Goal: Information Seeking & Learning: Learn about a topic

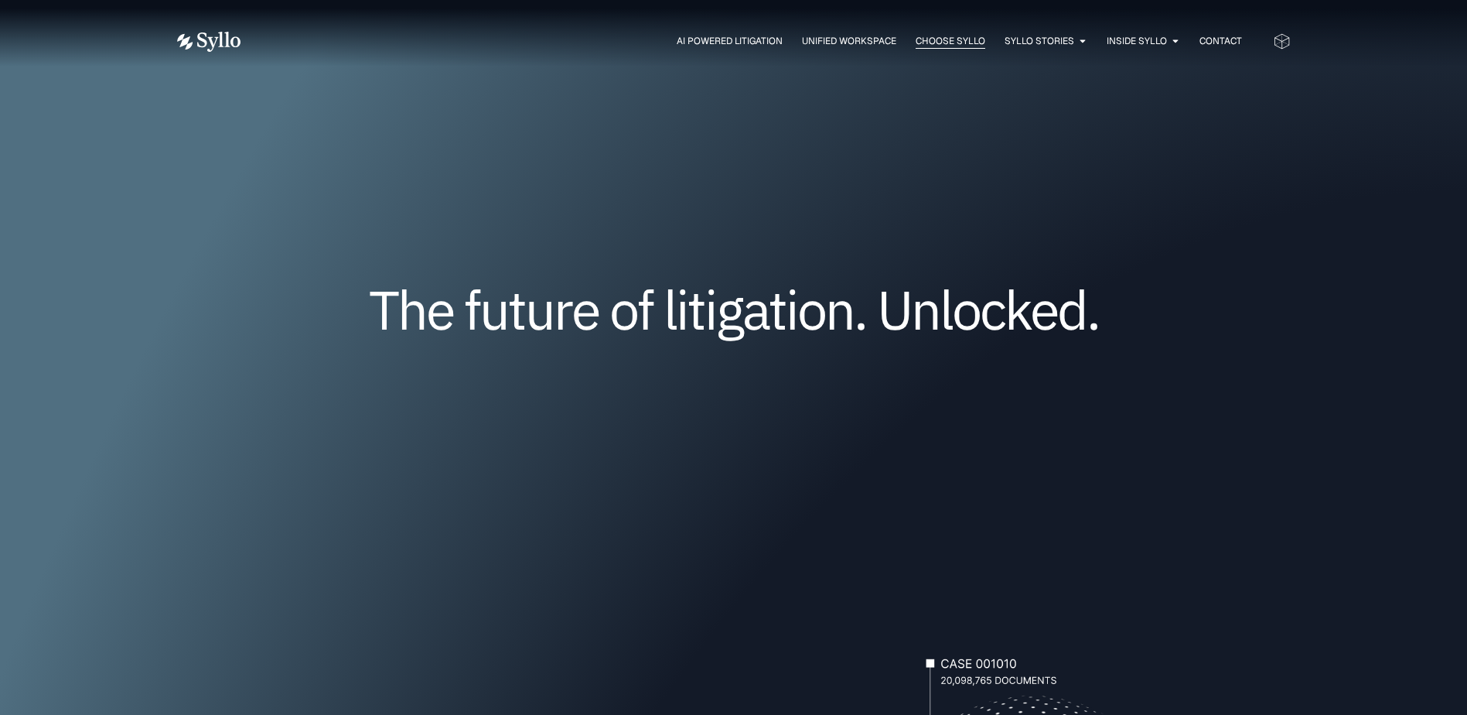
click at [935, 37] on span "Choose Syllo" at bounding box center [951, 41] width 70 height 14
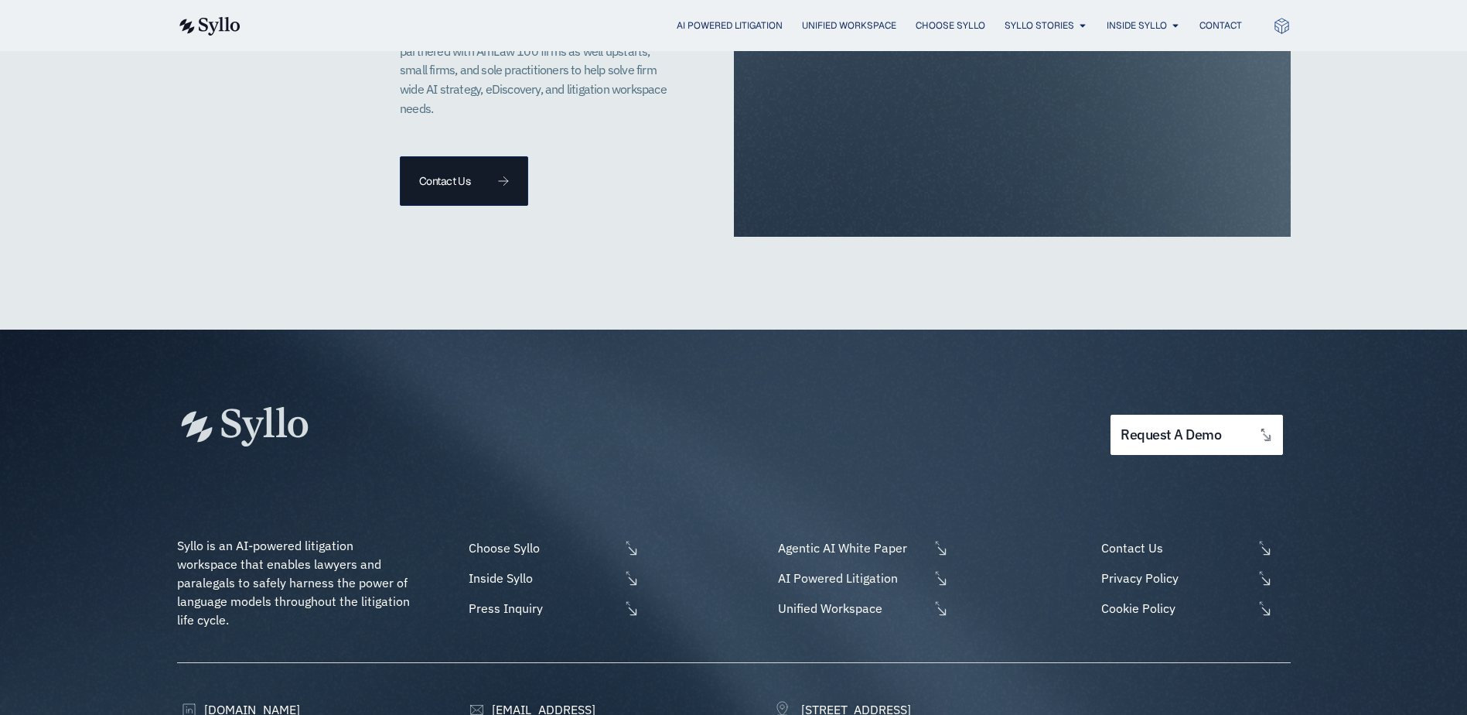
scroll to position [3567, 0]
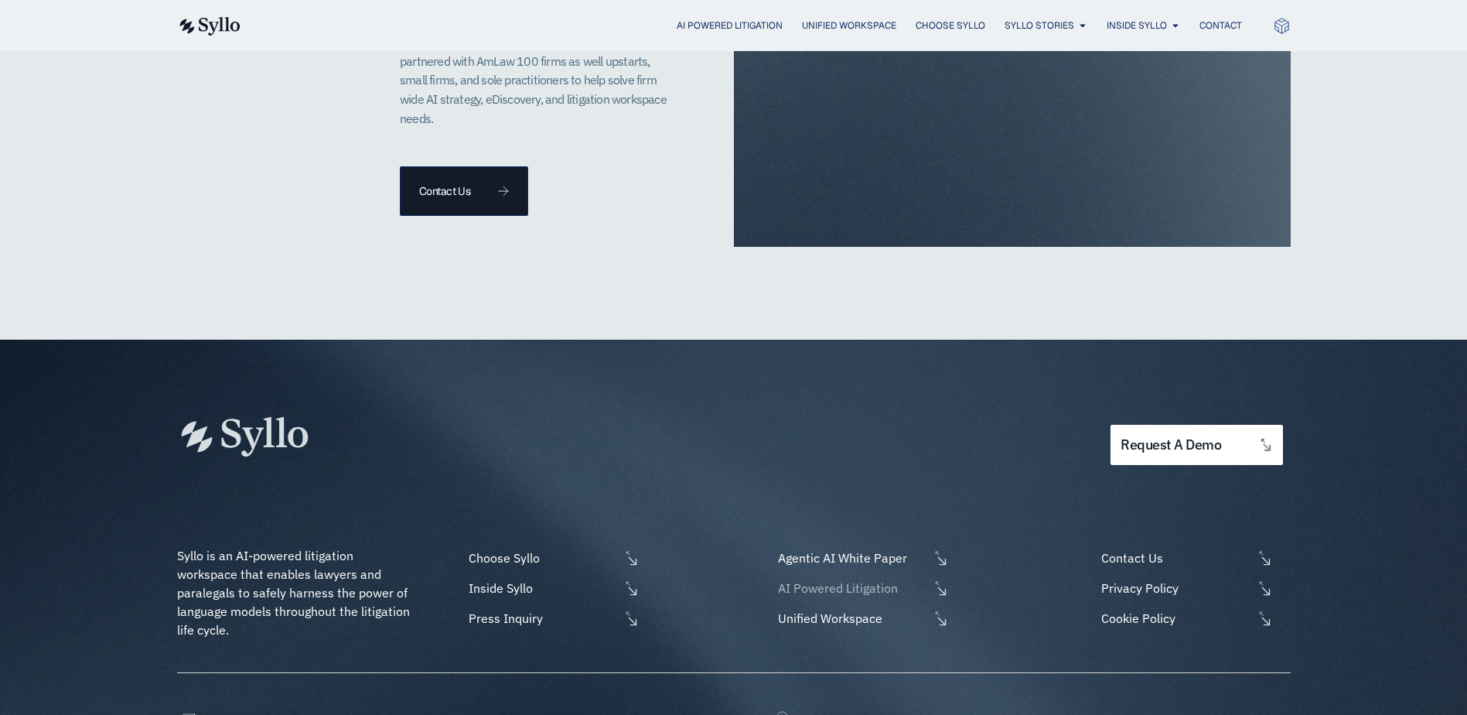
click at [783, 579] on span "AI Powered Litigation" at bounding box center [851, 588] width 155 height 19
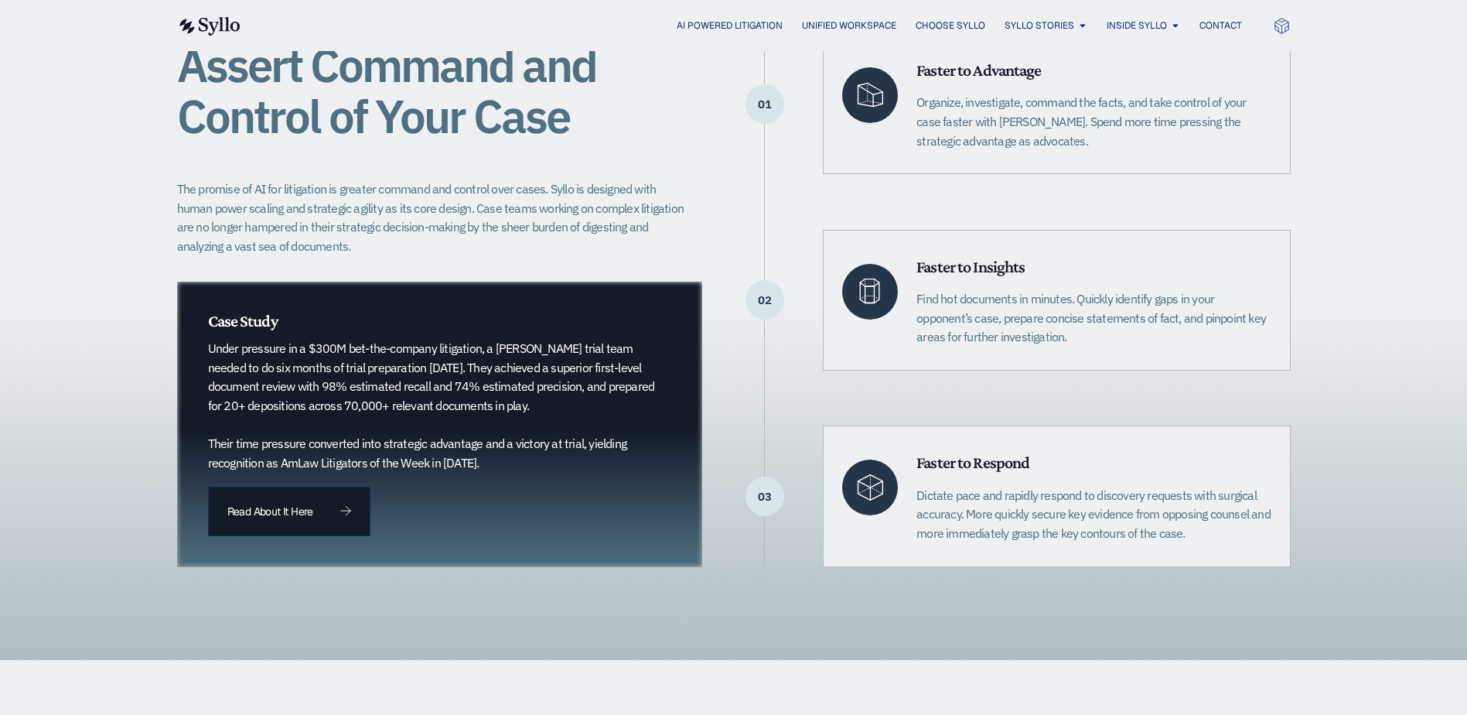
scroll to position [354, 0]
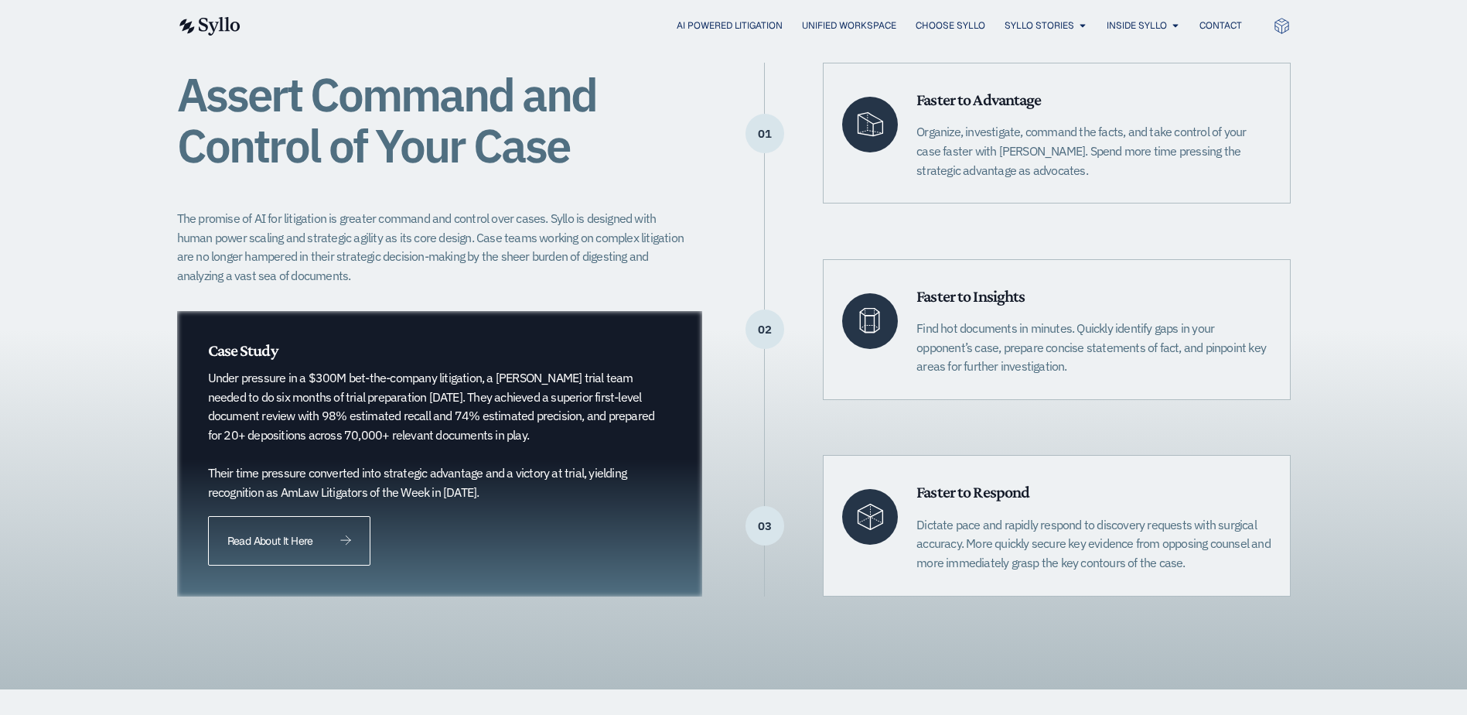
click at [234, 547] on link "Read About It Here" at bounding box center [289, 541] width 162 height 50
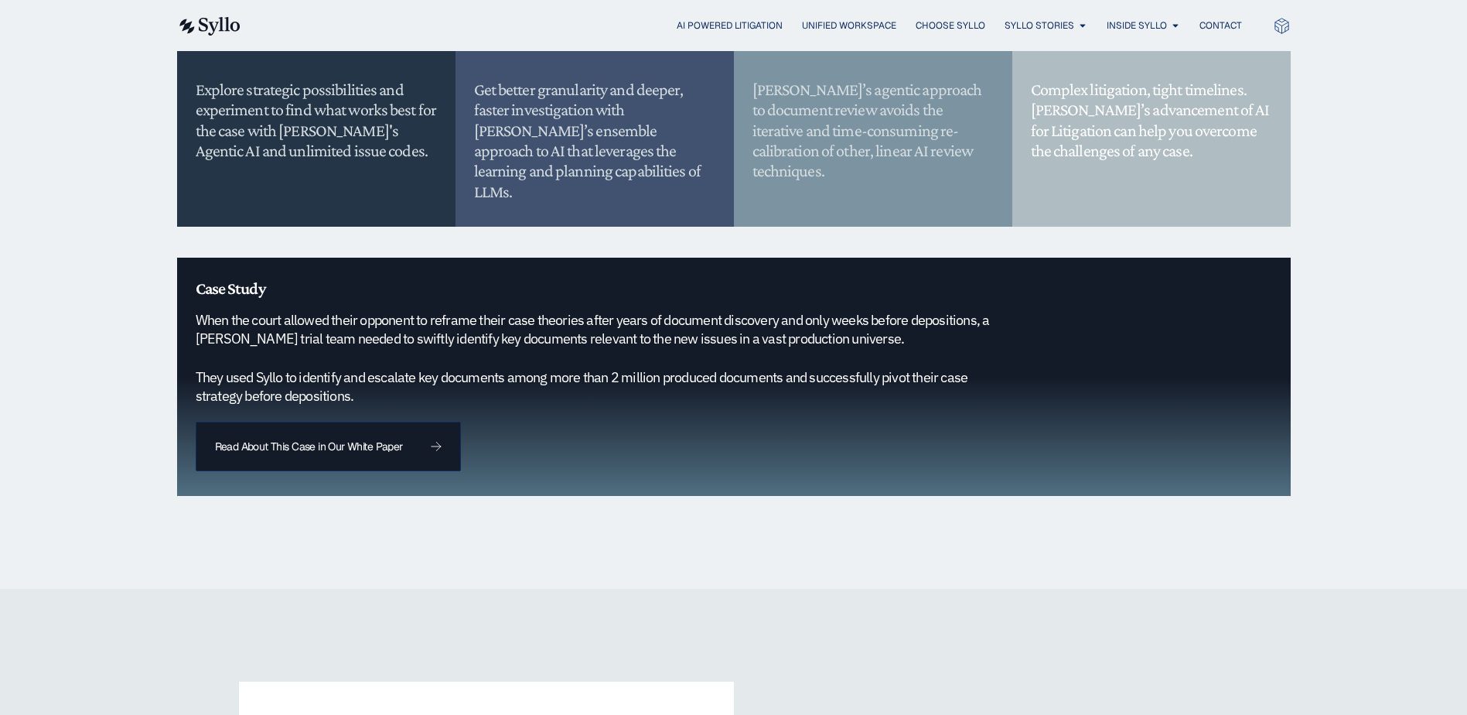
scroll to position [1412, 0]
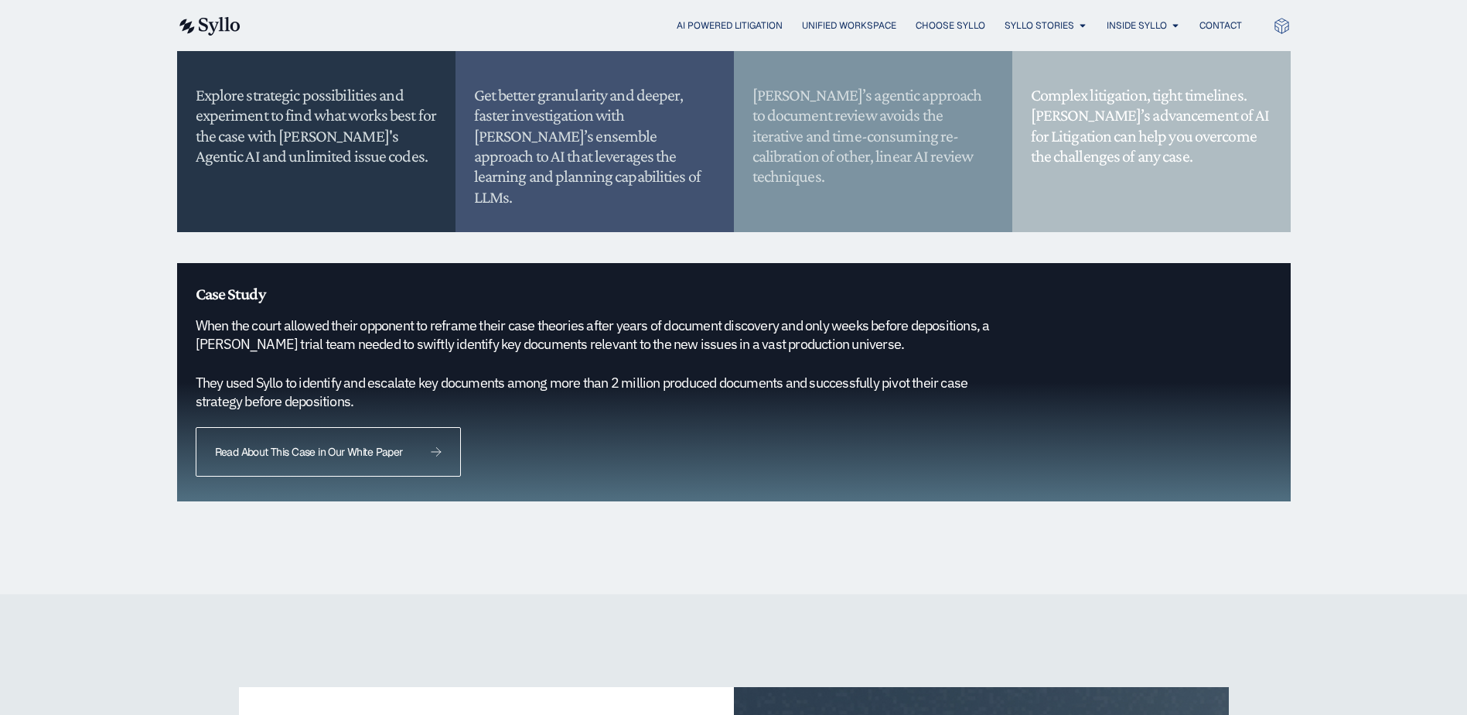
click at [285, 438] on link "Read About This Case in Our White Paper" at bounding box center [328, 452] width 265 height 50
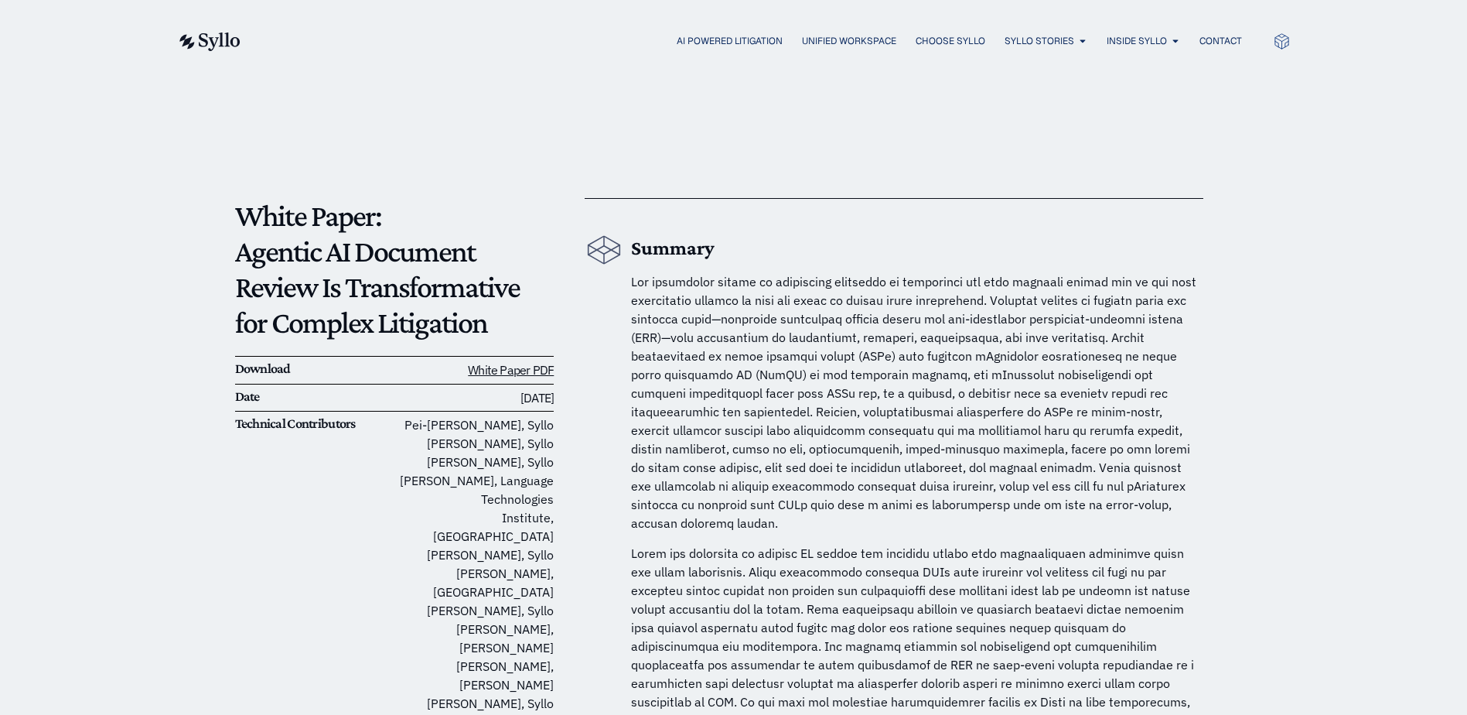
click at [796, 372] on span at bounding box center [913, 402] width 565 height 257
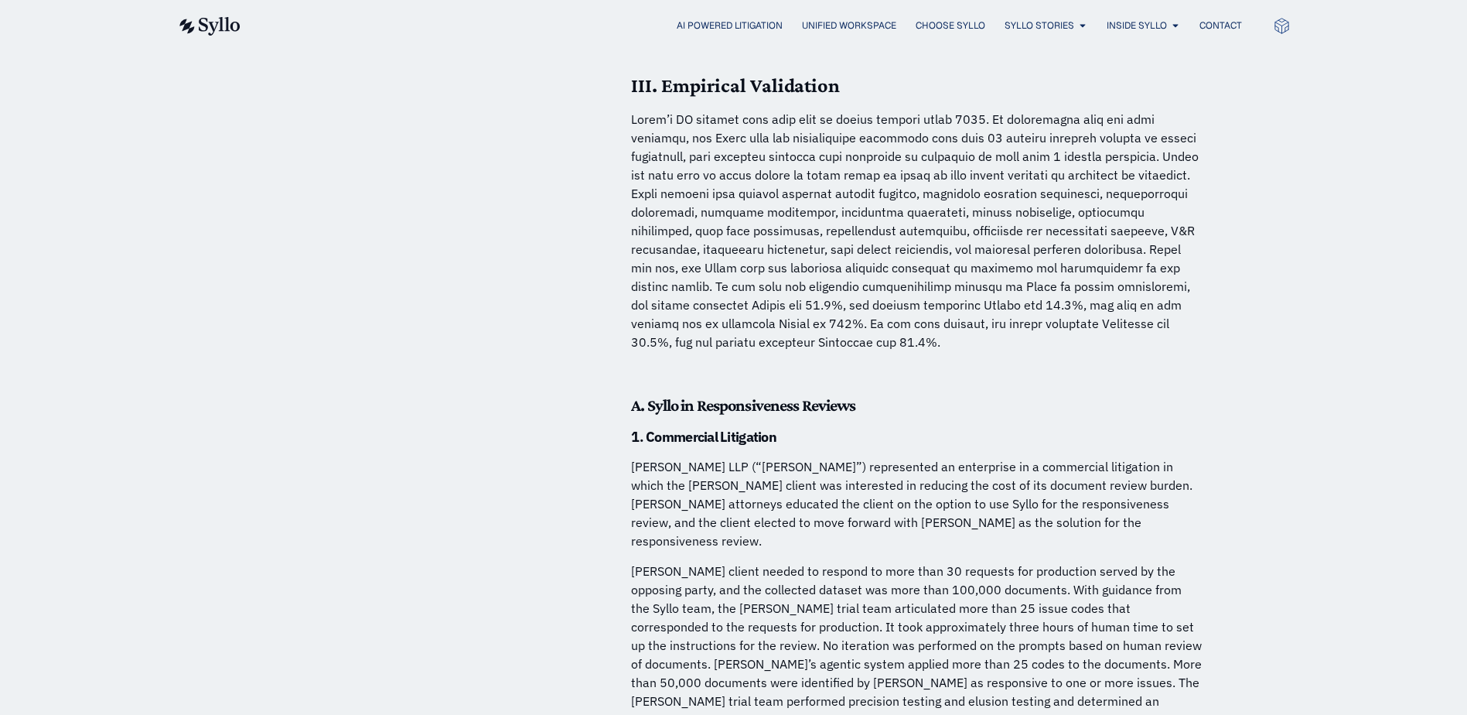
scroll to position [4610, 0]
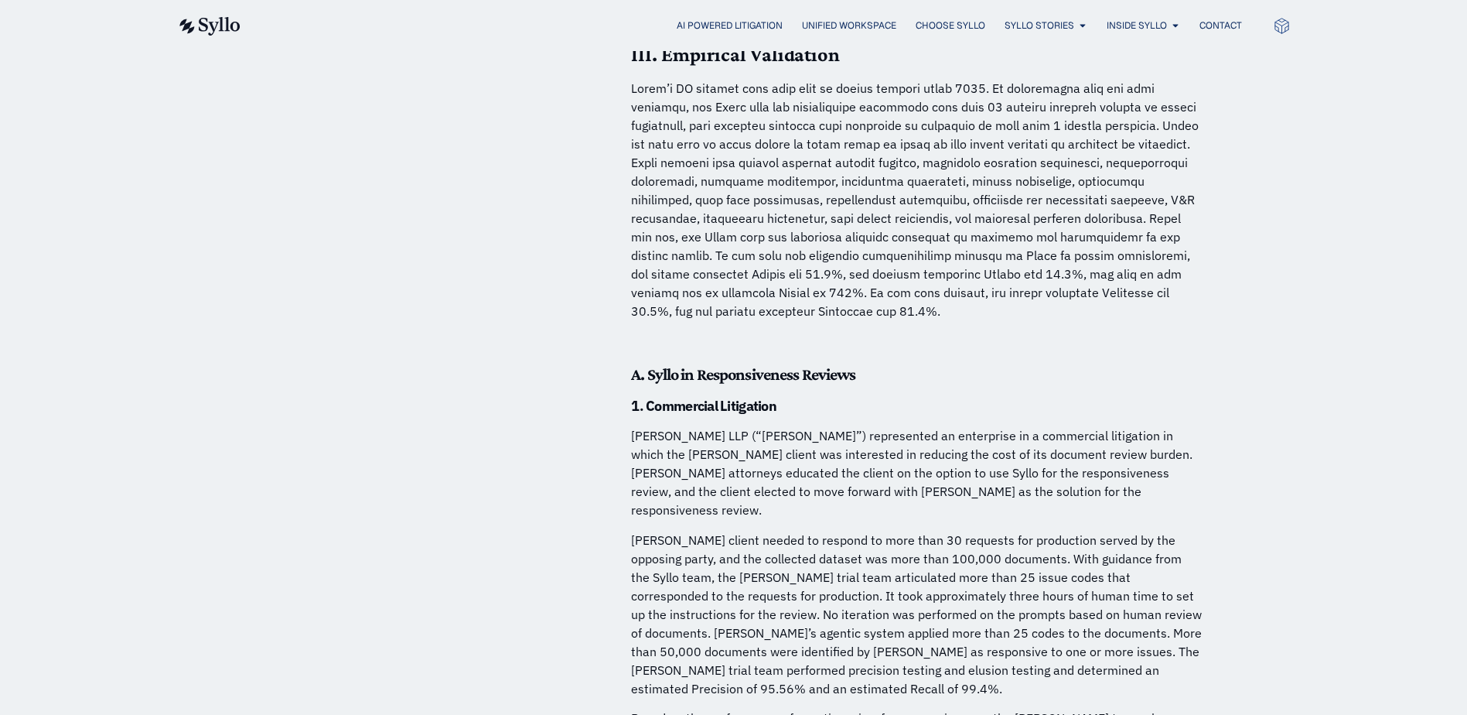
click at [787, 249] on p at bounding box center [917, 199] width 572 height 241
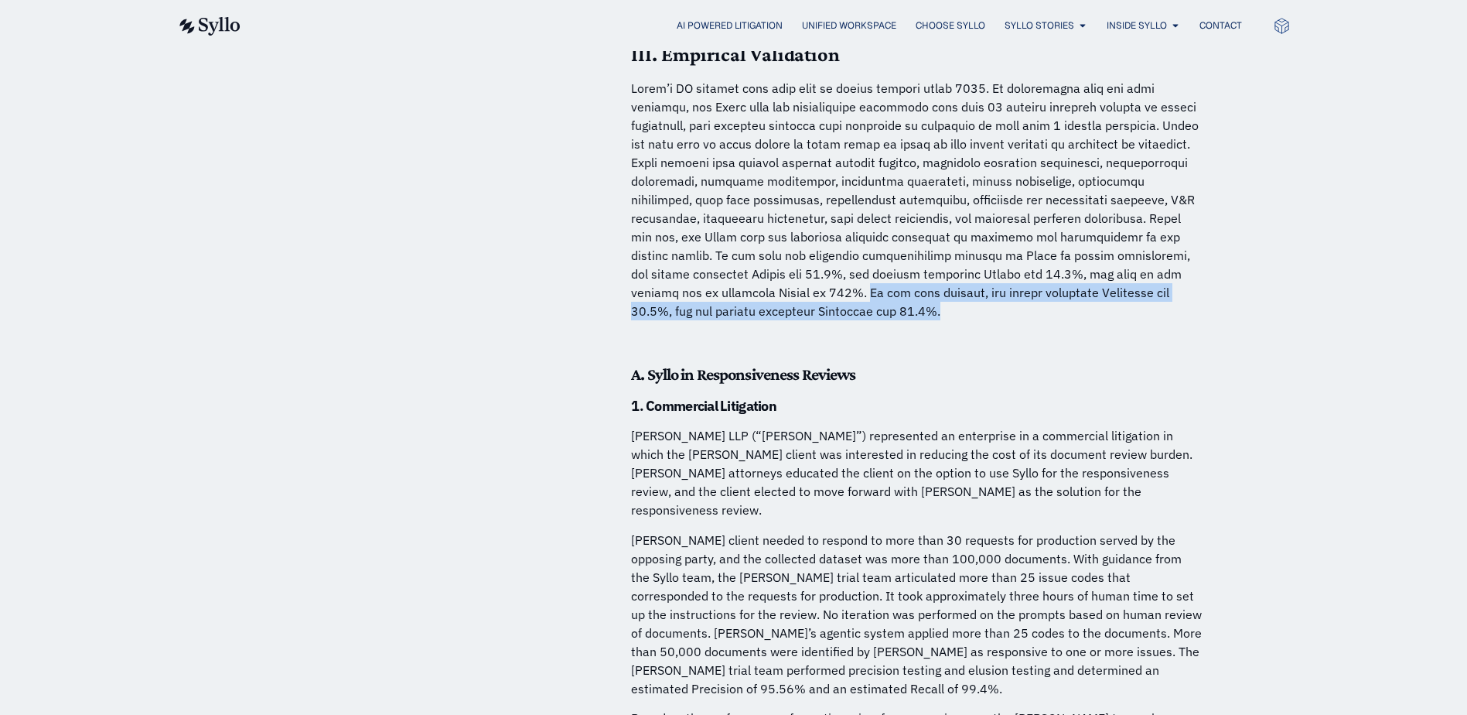
drag, startPoint x: 672, startPoint y: 250, endPoint x: 785, endPoint y: 270, distance: 114.7
click at [785, 270] on p at bounding box center [917, 199] width 572 height 241
copy p "In the same reviews, the median estimated Precision was 85.9%, and the average …"
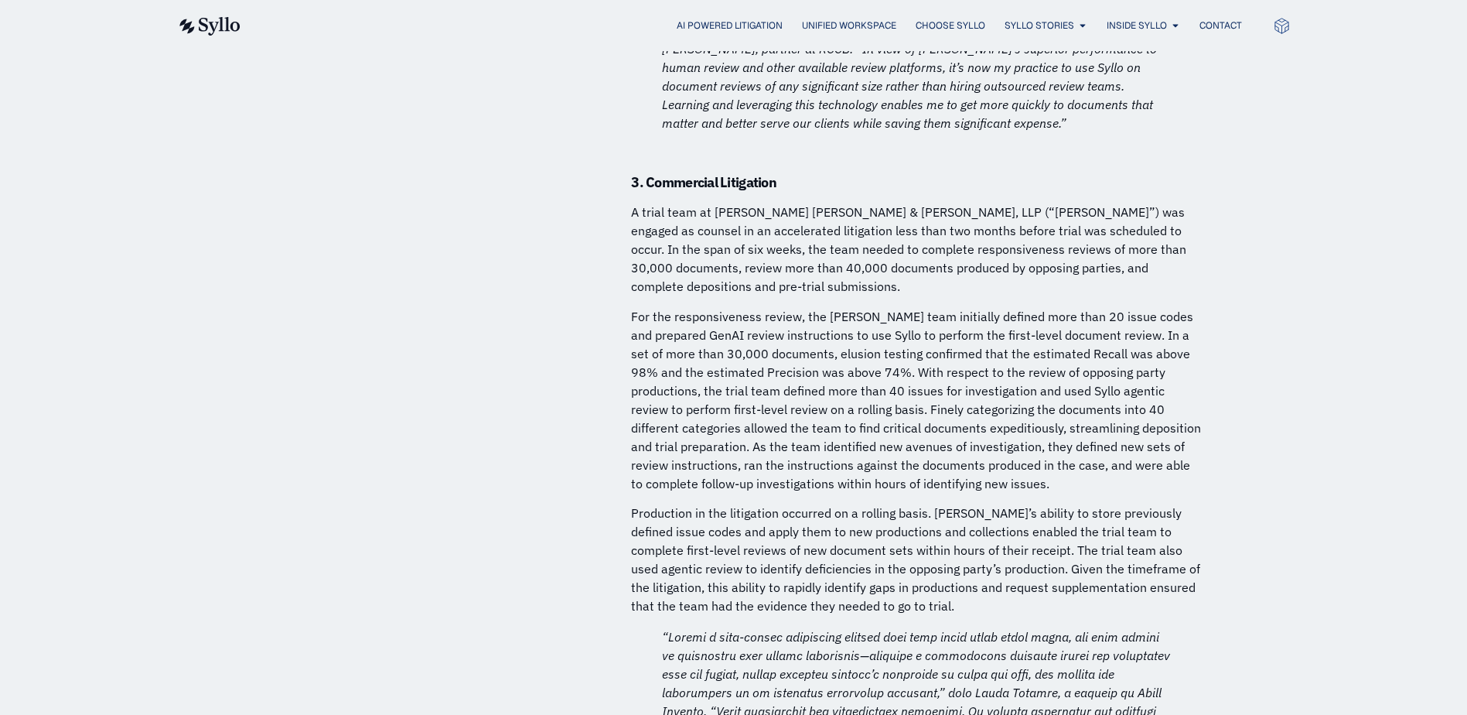
scroll to position [6270, 0]
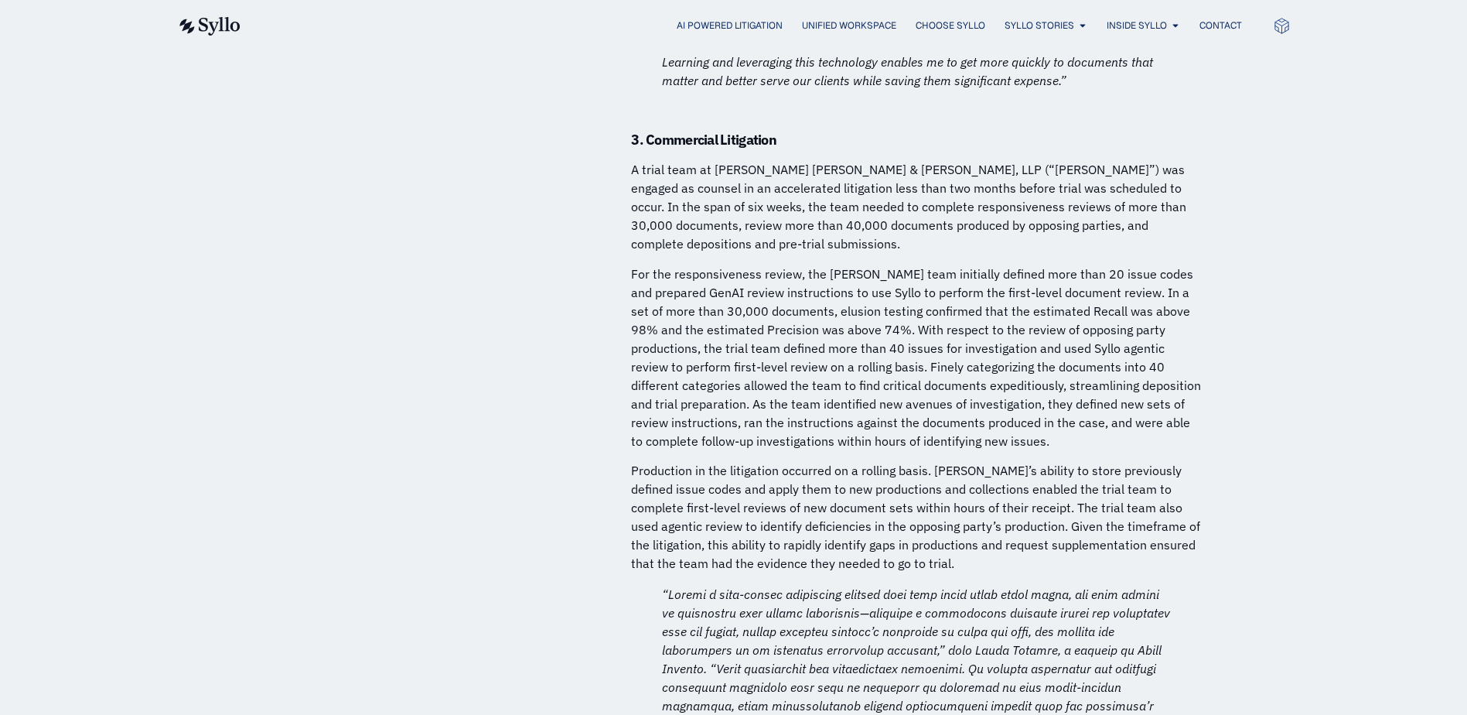
click at [831, 585] on p at bounding box center [917, 705] width 510 height 241
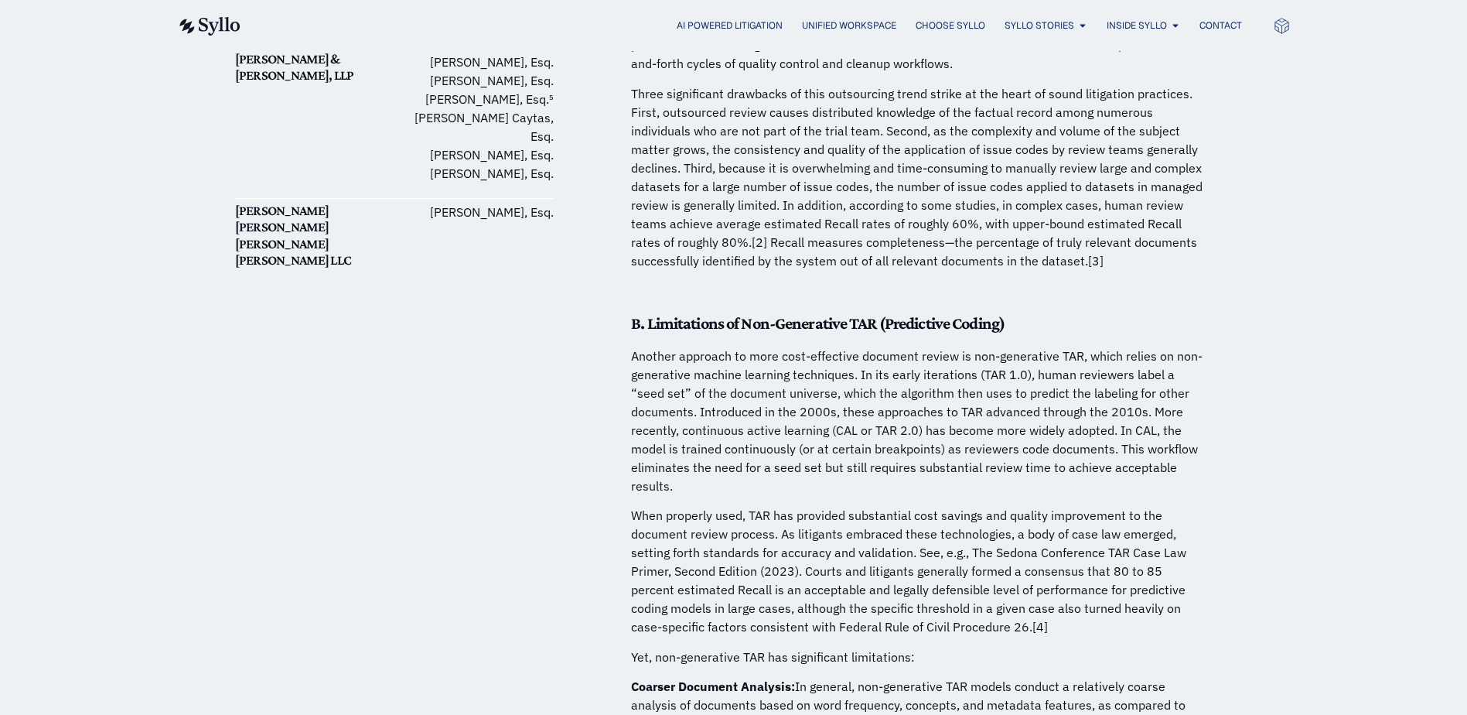
scroll to position [0, 0]
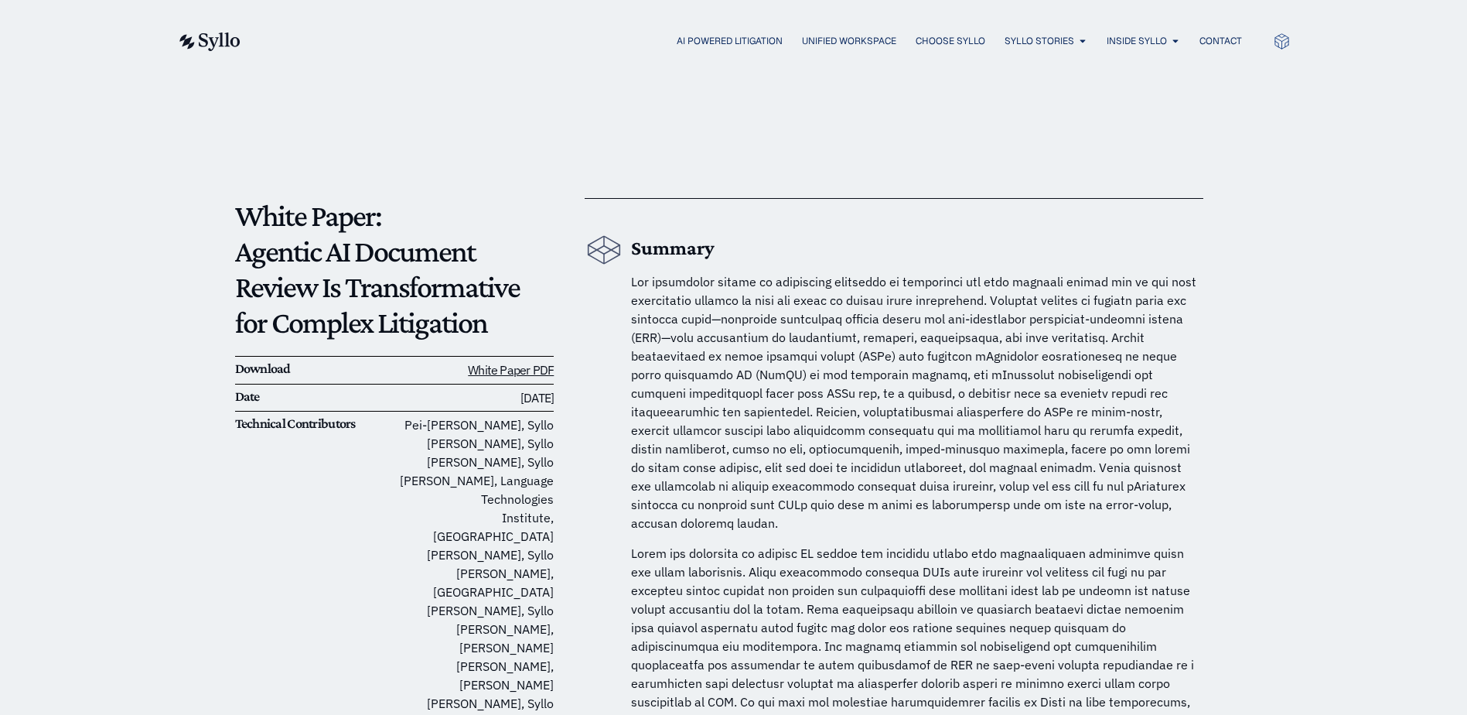
click at [214, 42] on img at bounding box center [208, 41] width 63 height 19
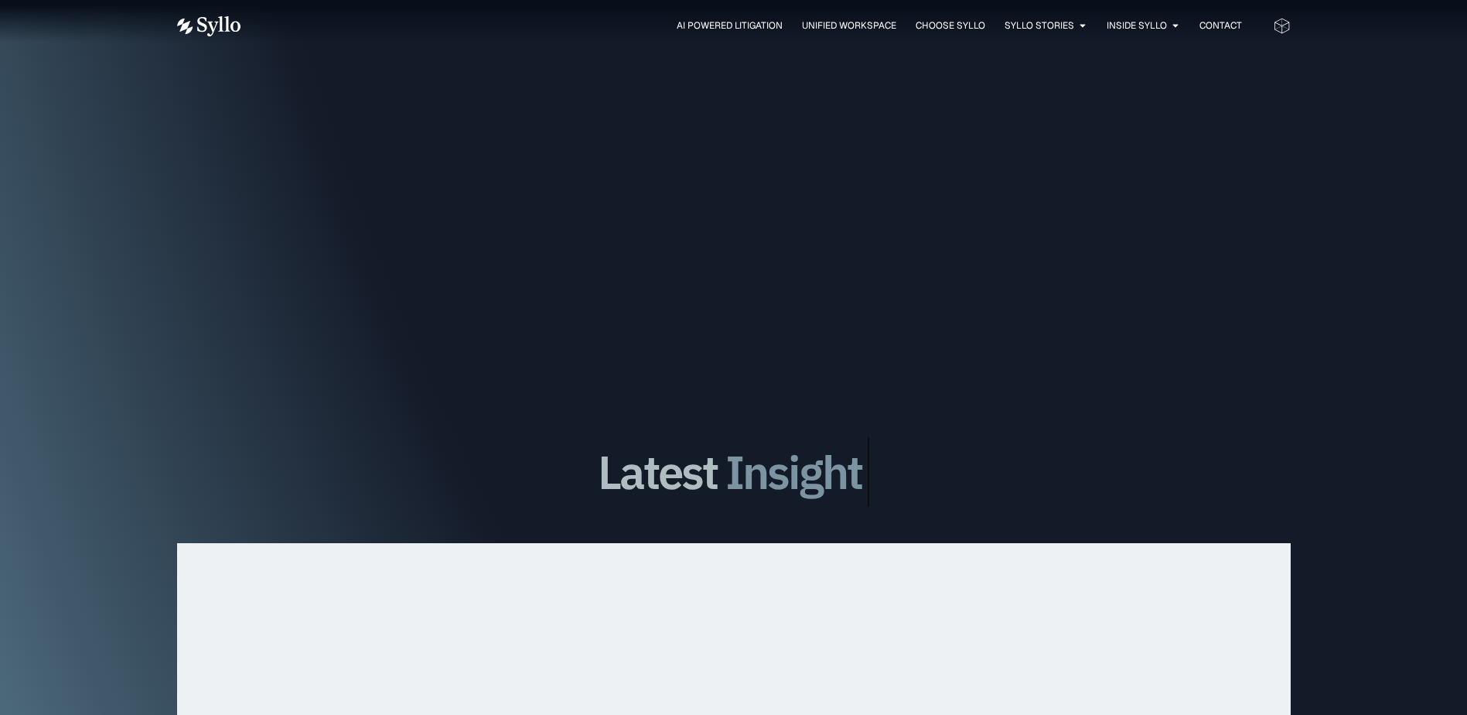
scroll to position [4953, 0]
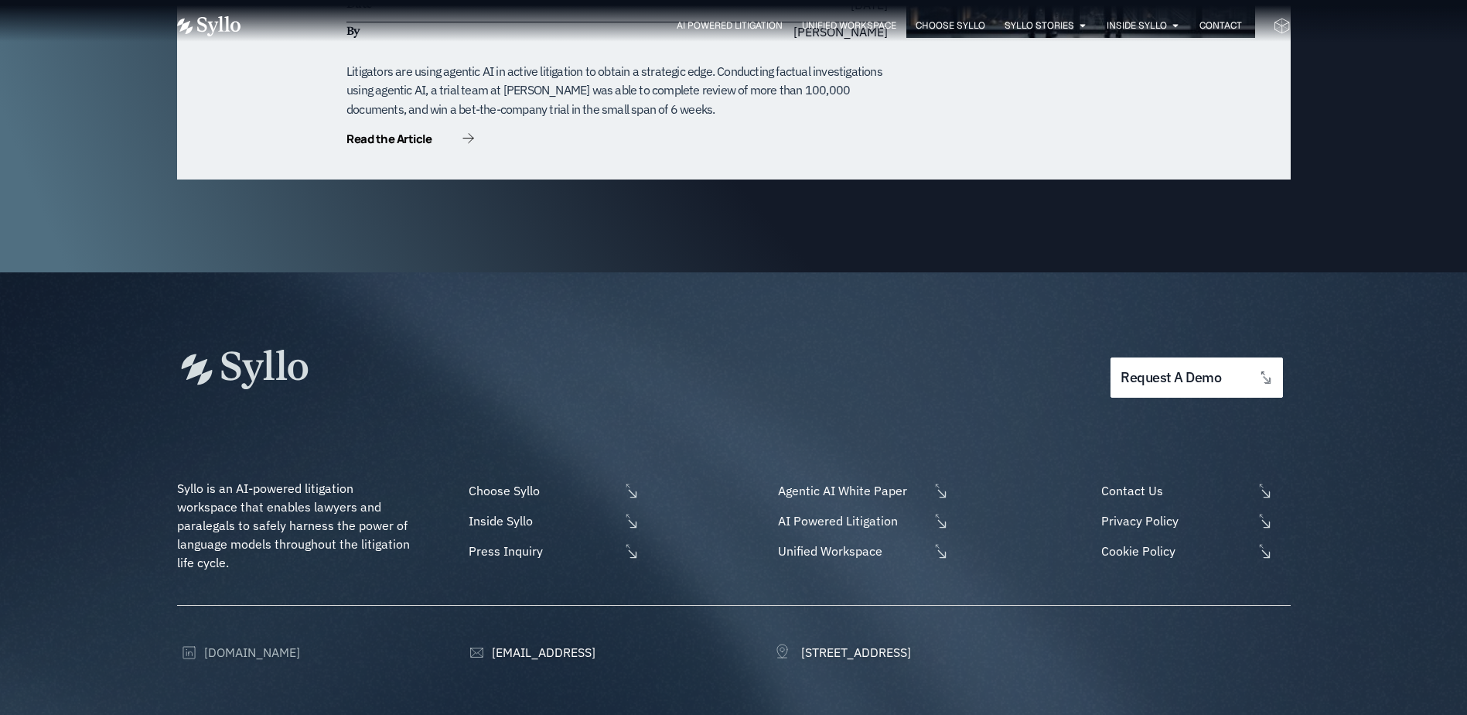
click at [241, 643] on span "[DOMAIN_NAME]" at bounding box center [250, 652] width 100 height 19
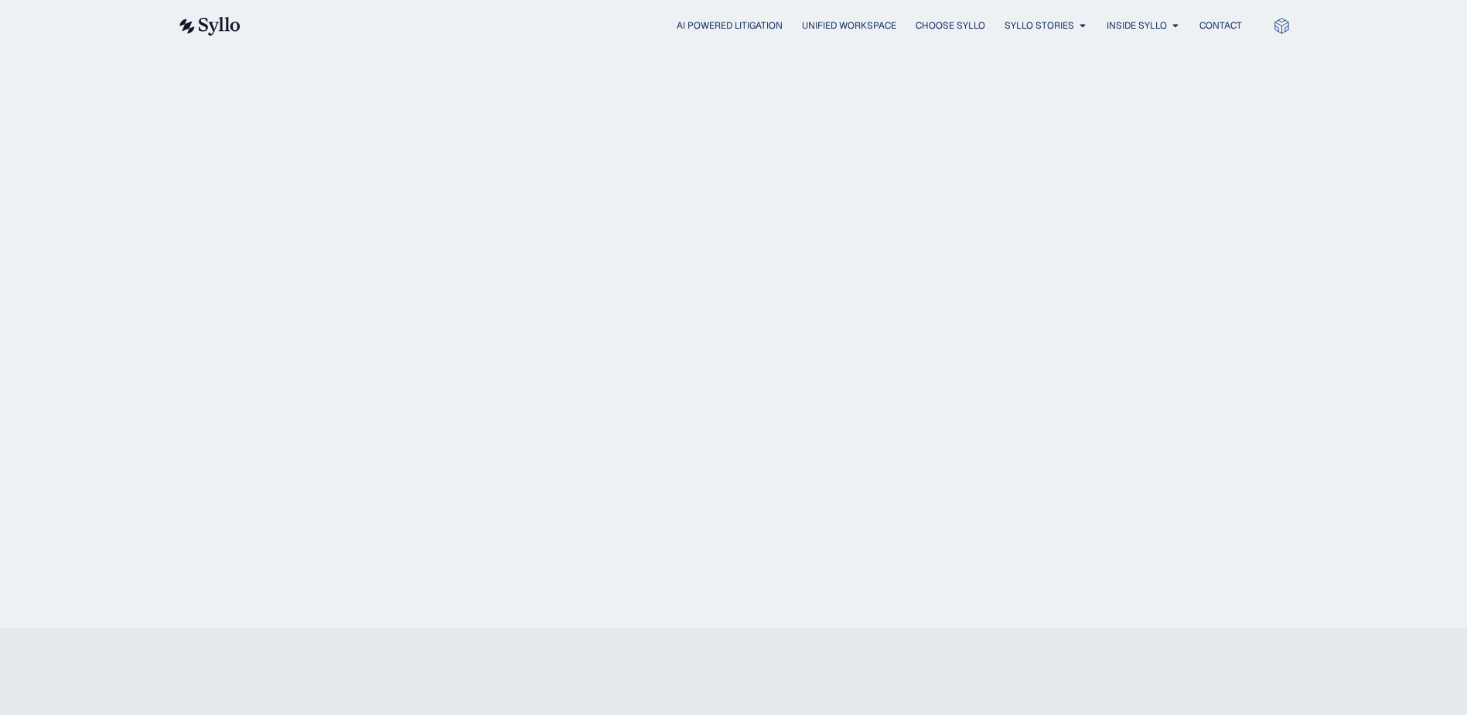
scroll to position [1412, 0]
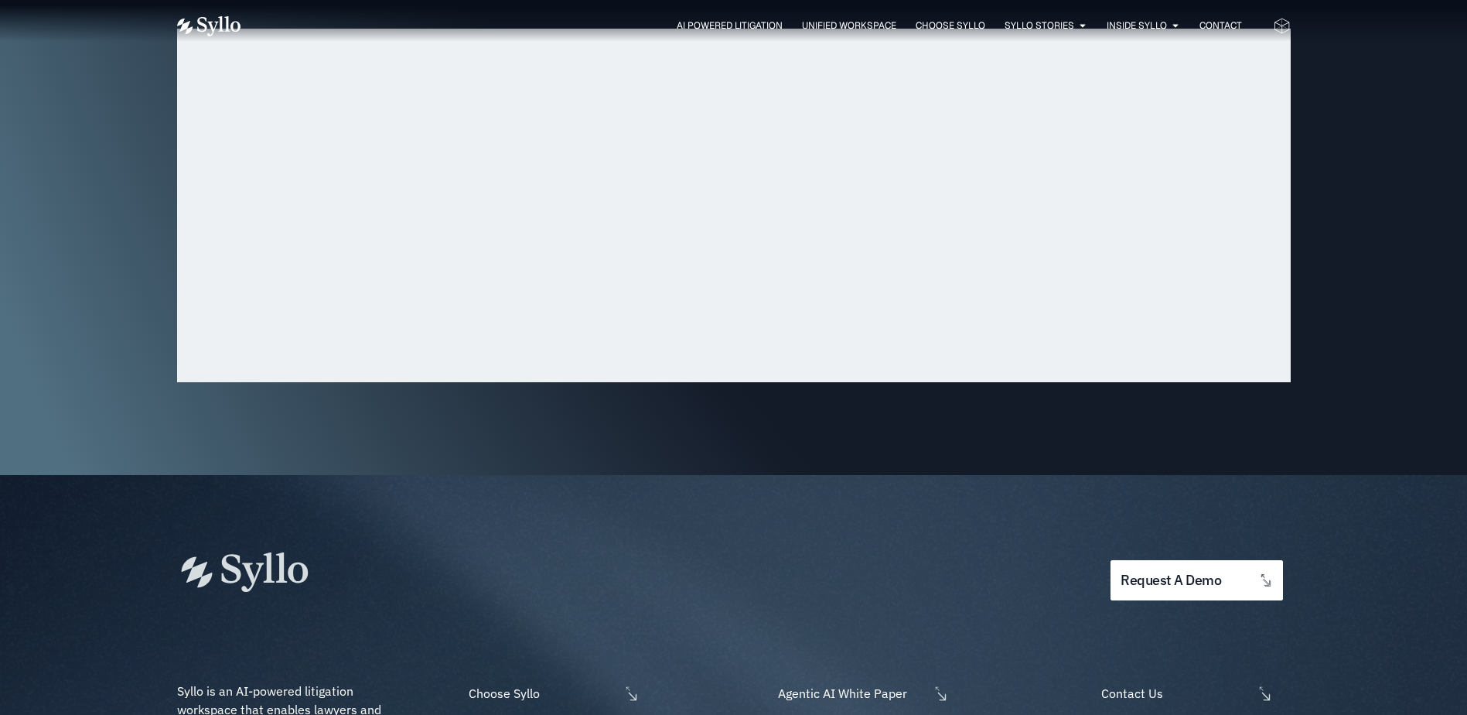
scroll to position [4953, 0]
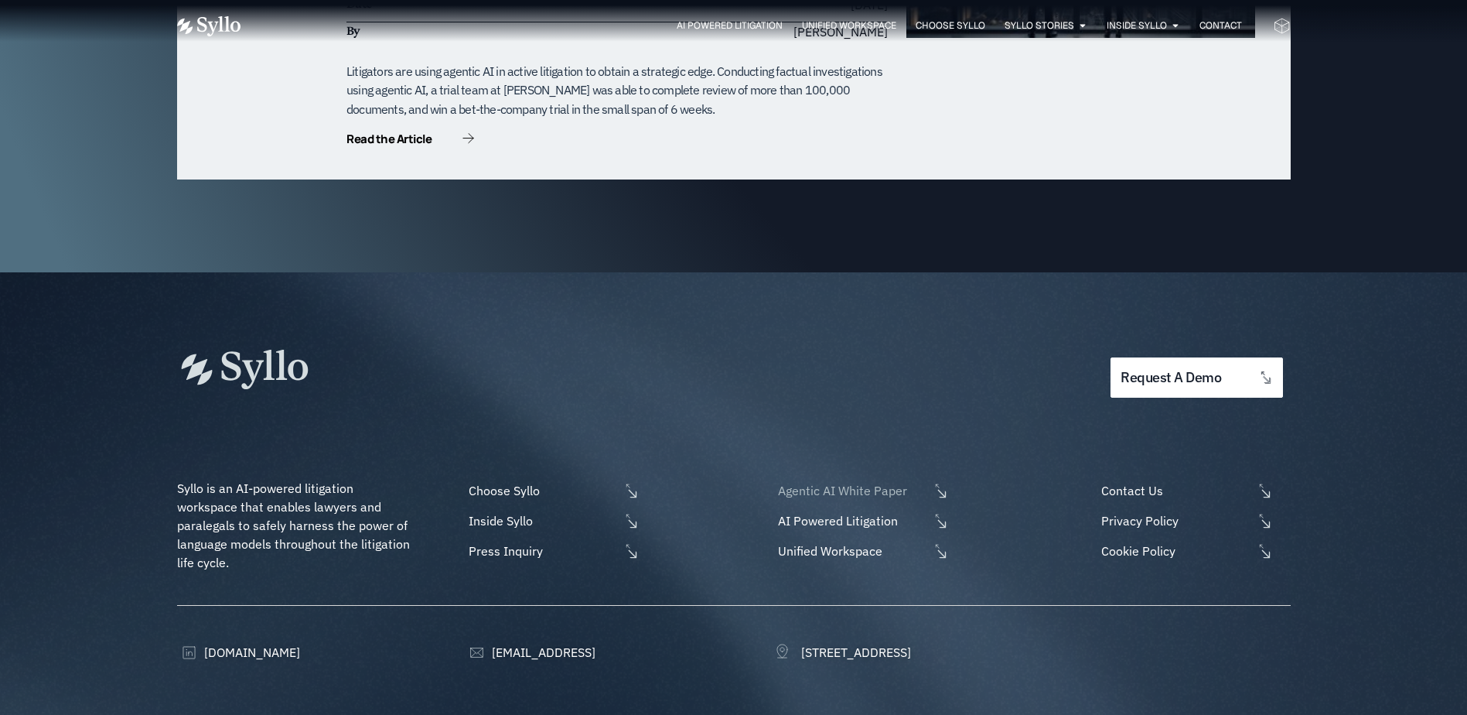
click at [824, 481] on span "Agentic AI White Paper" at bounding box center [851, 490] width 155 height 19
